Goal: Information Seeking & Learning: Learn about a topic

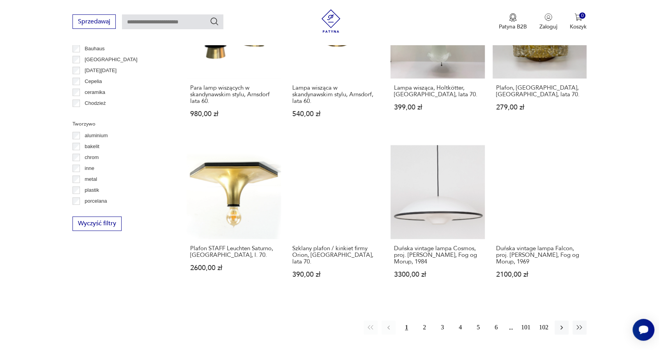
scroll to position [674, 0]
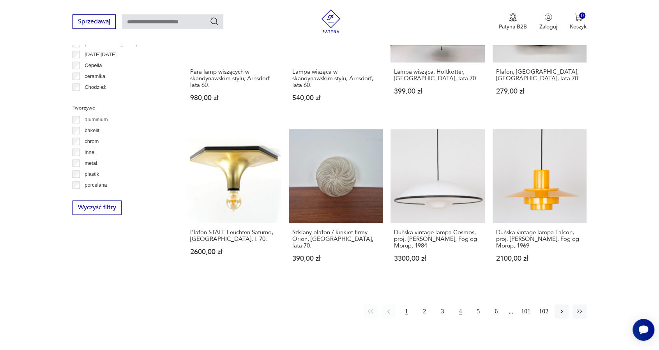
click at [457, 312] on button "4" at bounding box center [460, 311] width 14 height 14
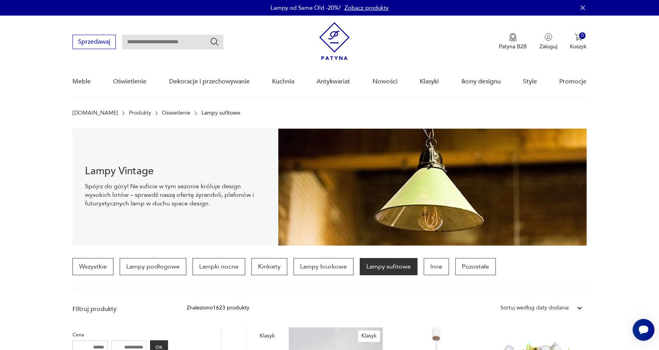
click at [158, 42] on input "text" at bounding box center [172, 42] width 101 height 15
type input "*******"
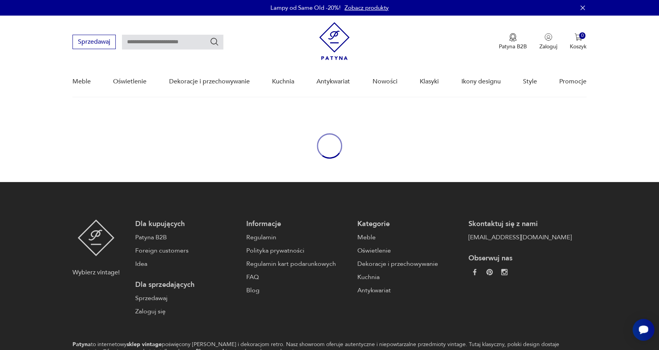
type input "*******"
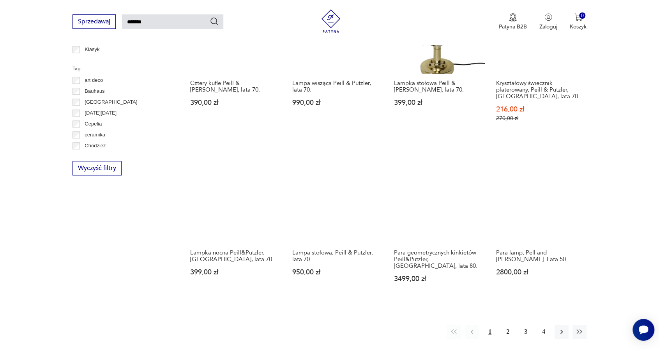
scroll to position [568, 0]
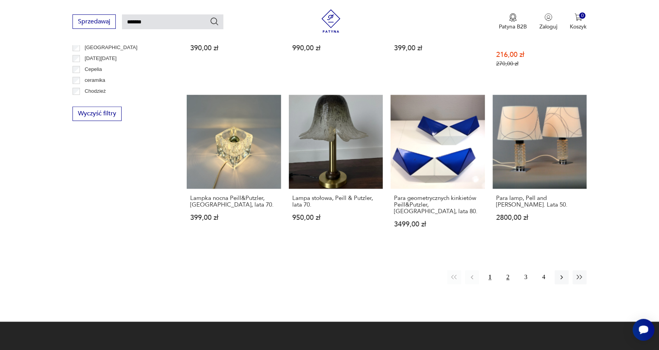
click at [507, 270] on button "2" at bounding box center [508, 277] width 14 height 14
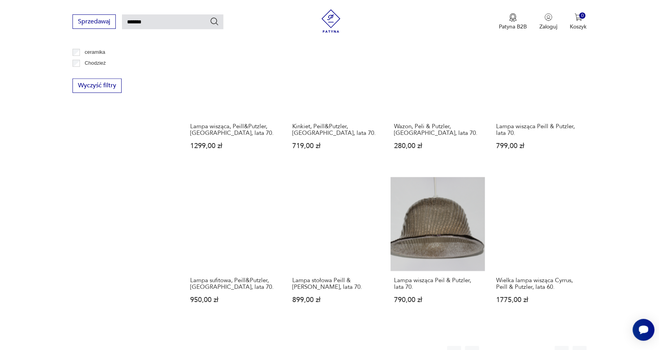
scroll to position [534, 0]
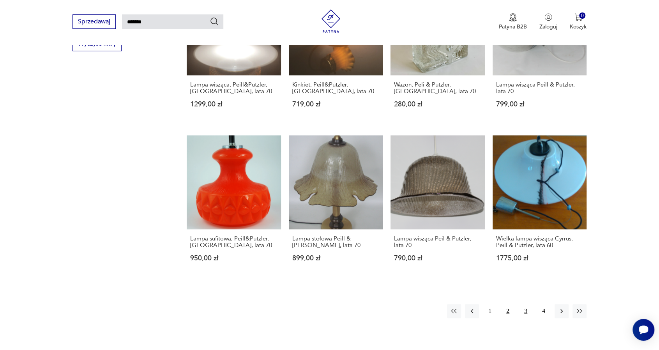
click at [526, 304] on button "3" at bounding box center [526, 311] width 14 height 14
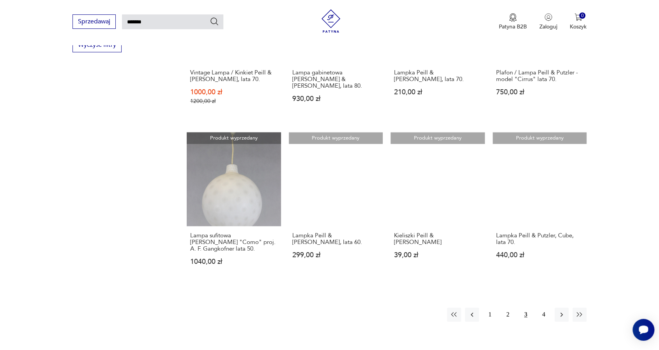
scroll to position [535, 0]
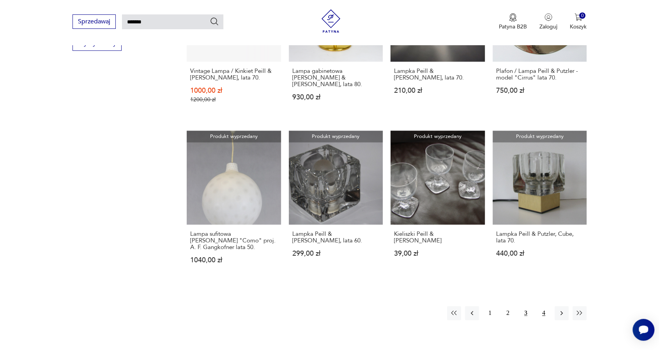
click at [542, 306] on button "4" at bounding box center [544, 313] width 14 height 14
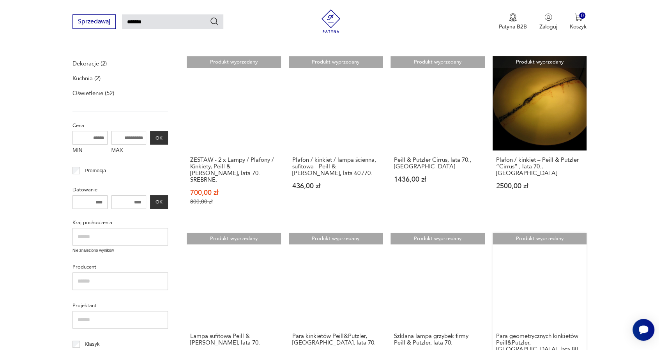
scroll to position [262, 0]
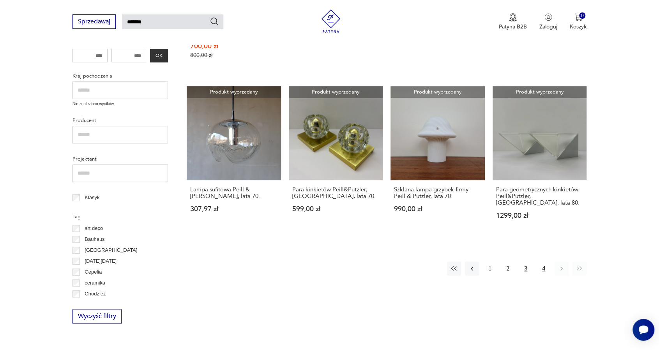
click at [525, 261] on button "3" at bounding box center [526, 268] width 14 height 14
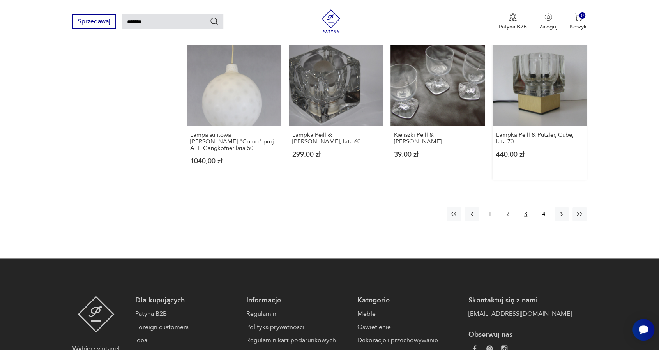
scroll to position [652, 0]
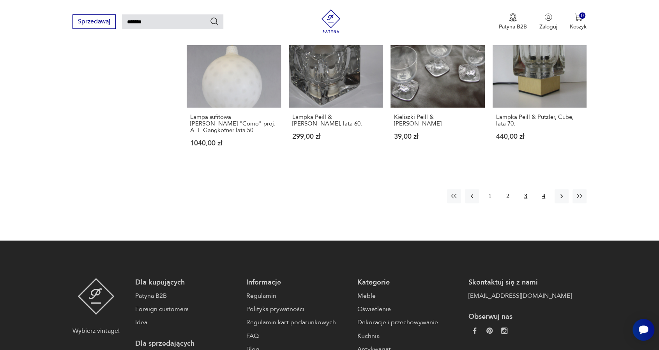
click at [545, 189] on button "4" at bounding box center [544, 196] width 14 height 14
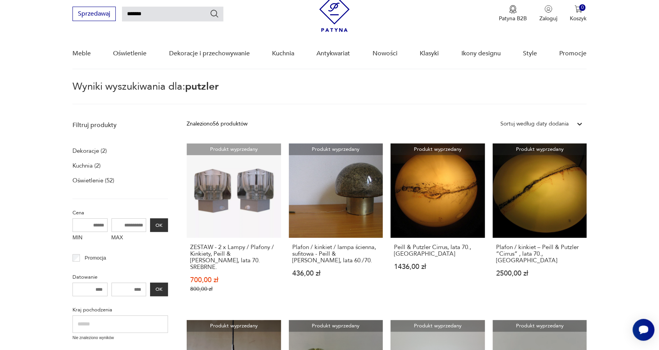
scroll to position [184, 0]
